Goal: Manage account settings

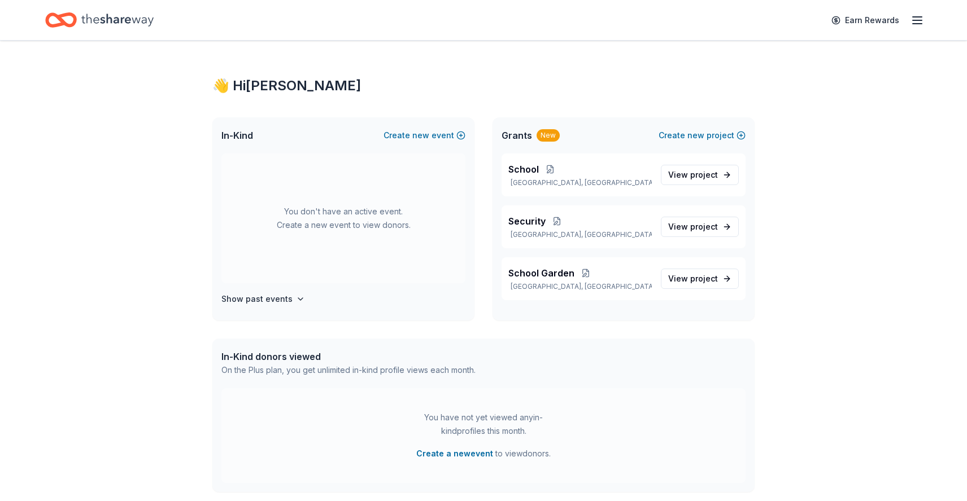
click at [916, 18] on icon "button" at bounding box center [917, 21] width 14 height 14
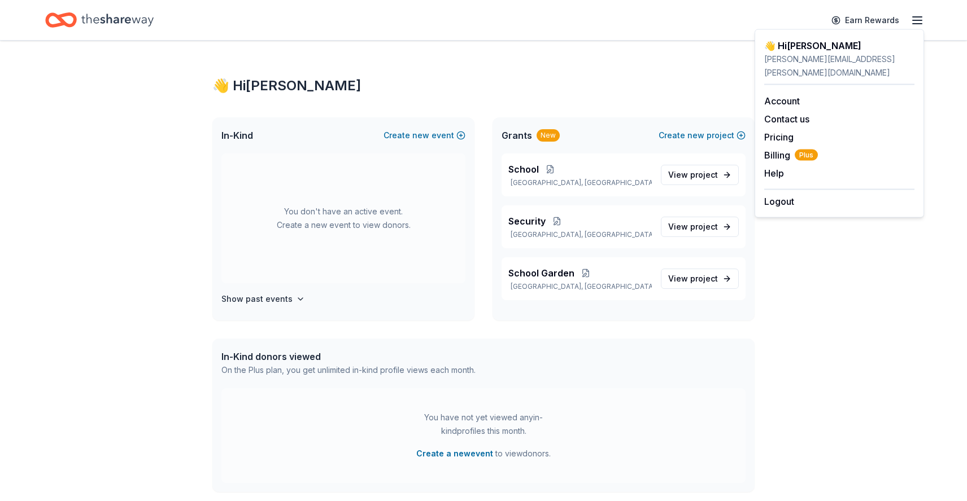
click at [671, 90] on div "👋 Hi [PERSON_NAME]" at bounding box center [483, 86] width 542 height 18
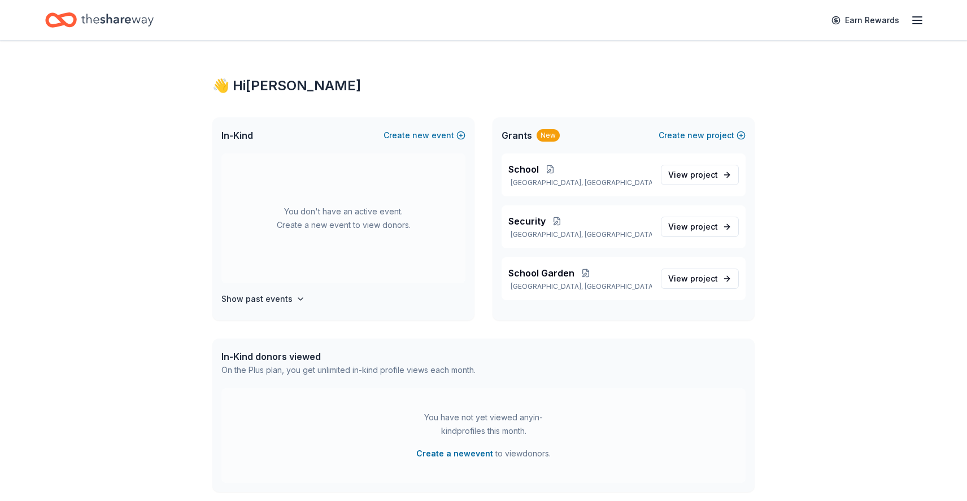
click at [922, 23] on icon "button" at bounding box center [917, 21] width 14 height 14
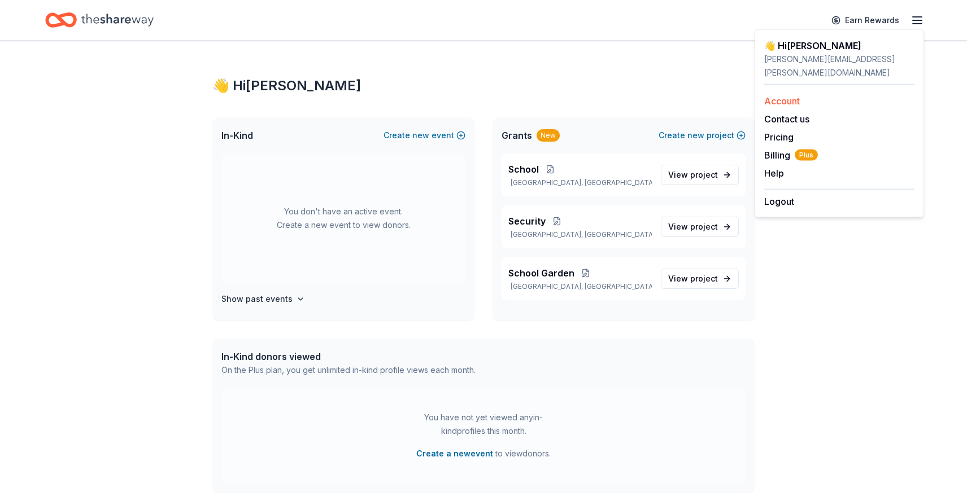
click at [788, 95] on link "Account" at bounding box center [782, 100] width 36 height 11
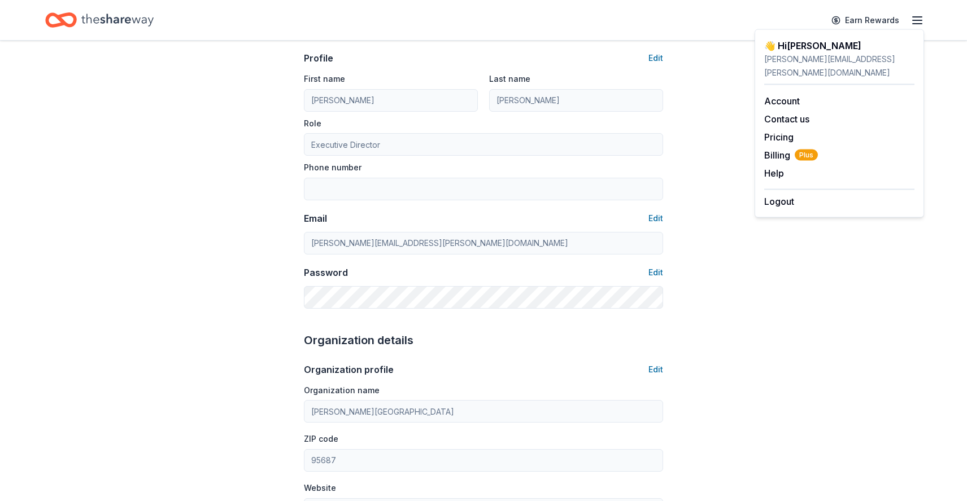
scroll to position [92, 0]
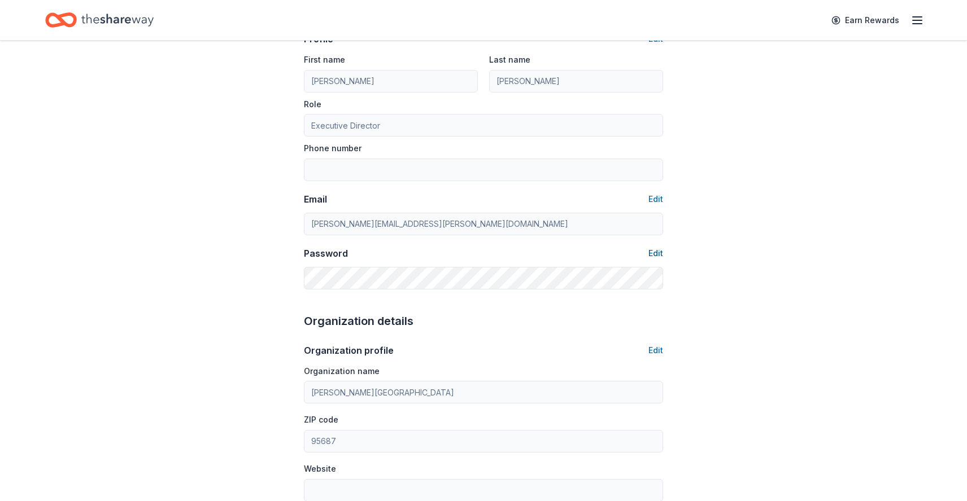
click at [654, 253] on button "Edit" at bounding box center [655, 254] width 15 height 14
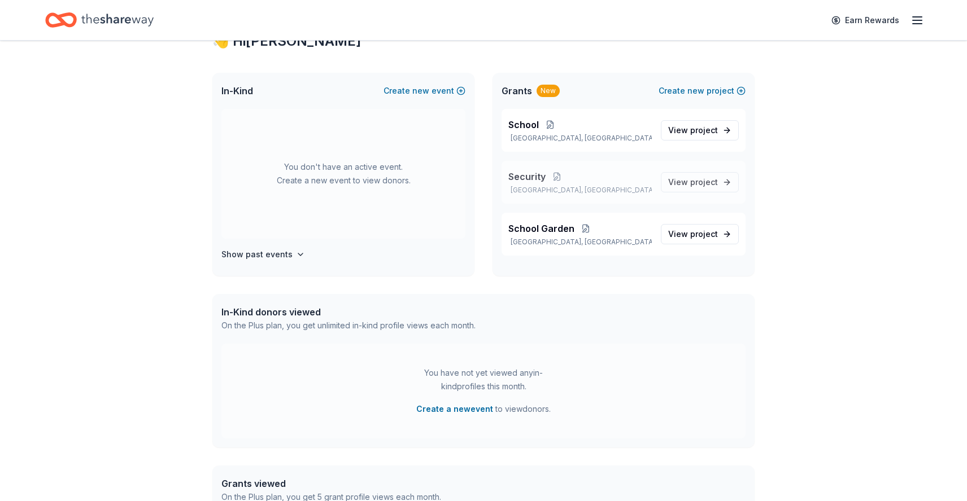
scroll to position [46, 0]
